Goal: Task Accomplishment & Management: Manage account settings

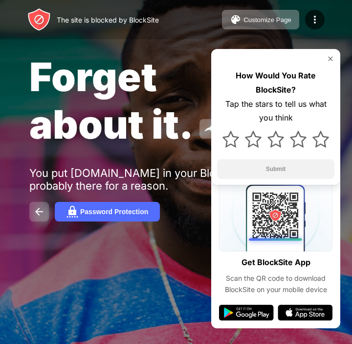
click at [46, 211] on button at bounding box center [39, 212] width 20 height 20
click at [38, 210] on img at bounding box center [39, 212] width 12 height 12
click at [42, 214] on img at bounding box center [39, 212] width 12 height 12
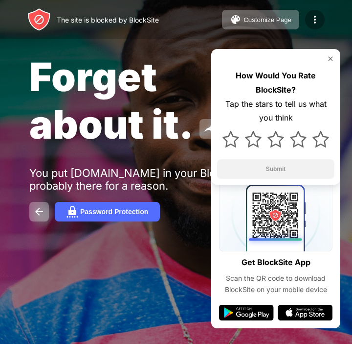
click at [314, 18] on img at bounding box center [315, 20] width 12 height 12
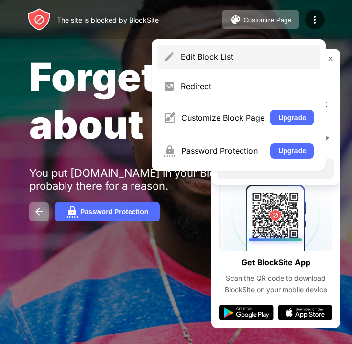
click at [202, 62] on div "Edit Block List" at bounding box center [239, 56] width 162 height 23
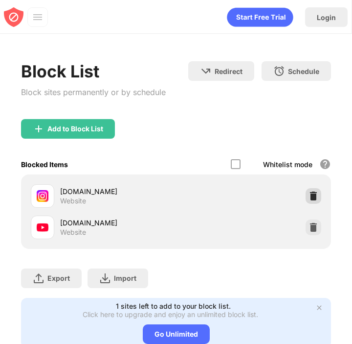
click at [310, 191] on img at bounding box center [314, 196] width 10 height 10
